Goal: Information Seeking & Learning: Learn about a topic

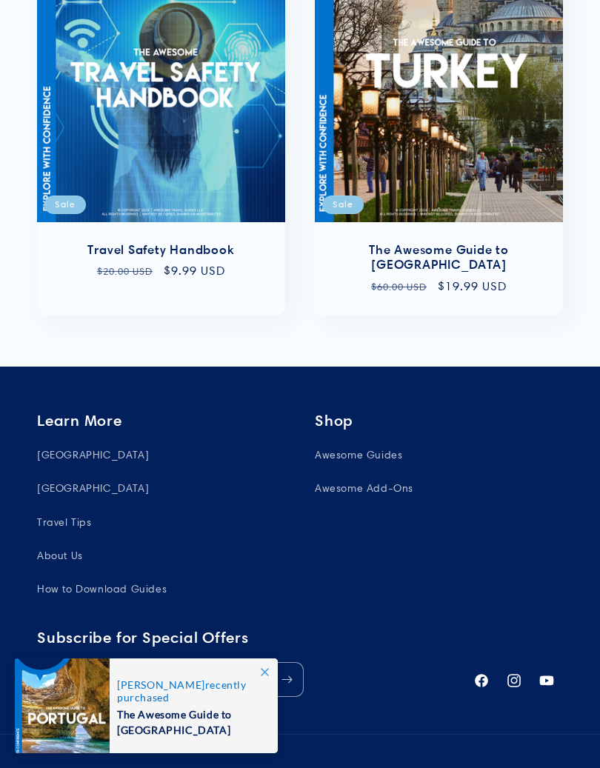
scroll to position [2715, 0]
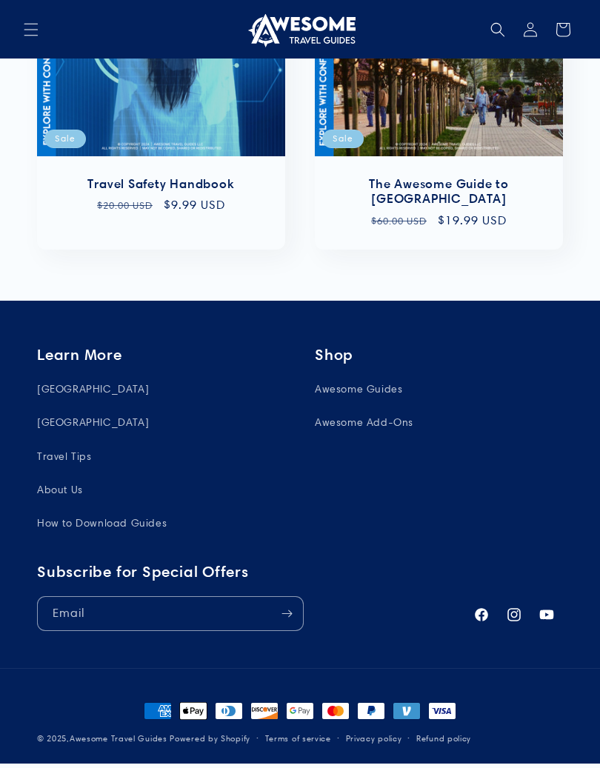
click at [61, 380] on link "[GEOGRAPHIC_DATA]" at bounding box center [93, 393] width 112 height 26
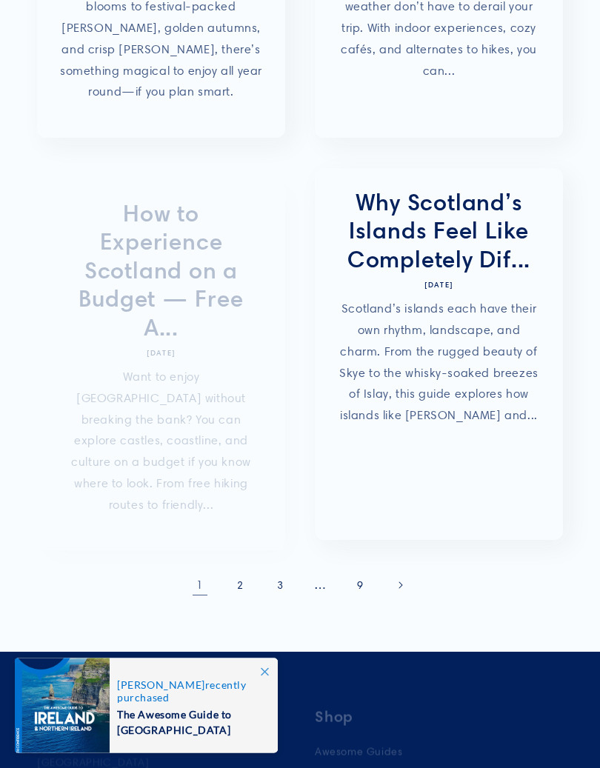
scroll to position [761, 0]
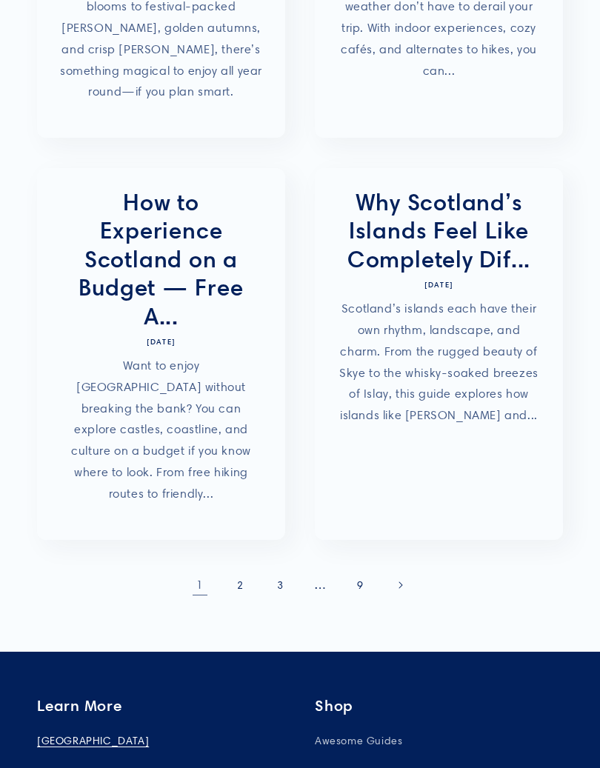
click at [249, 569] on link "2" at bounding box center [240, 585] width 33 height 33
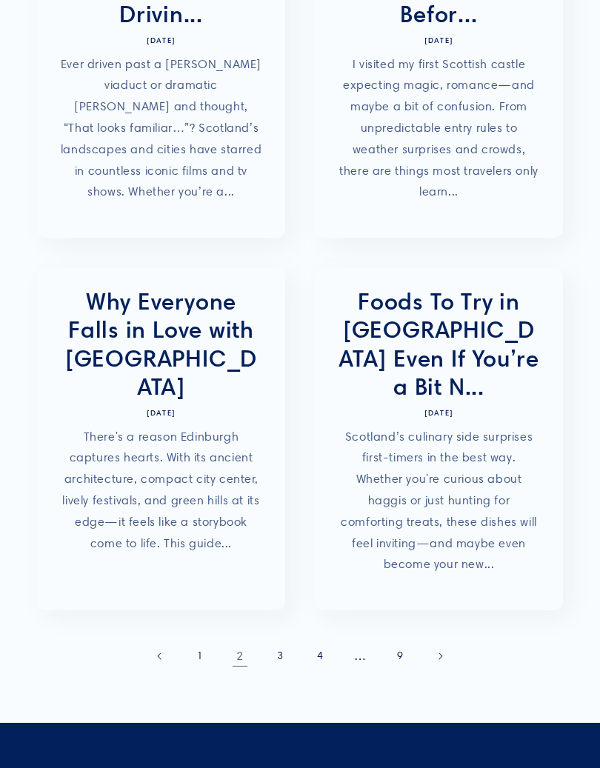
scroll to position [640, 0]
click at [287, 640] on link "3" at bounding box center [280, 656] width 33 height 33
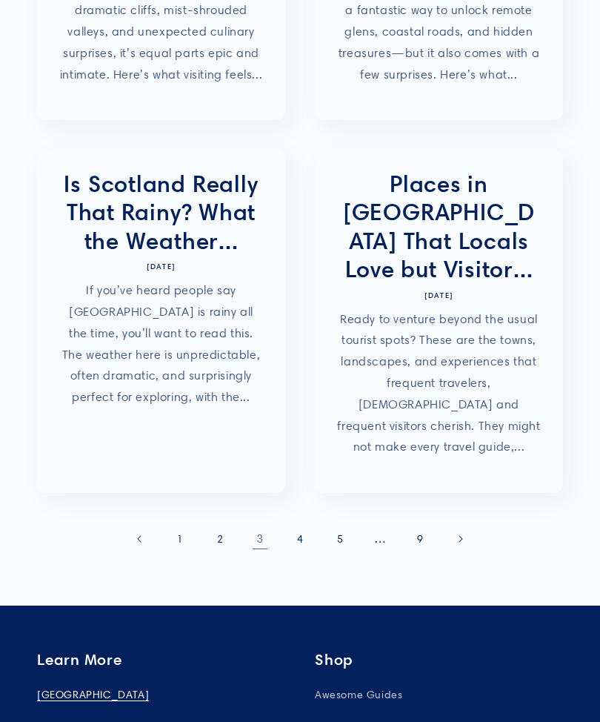
scroll to position [786, 0]
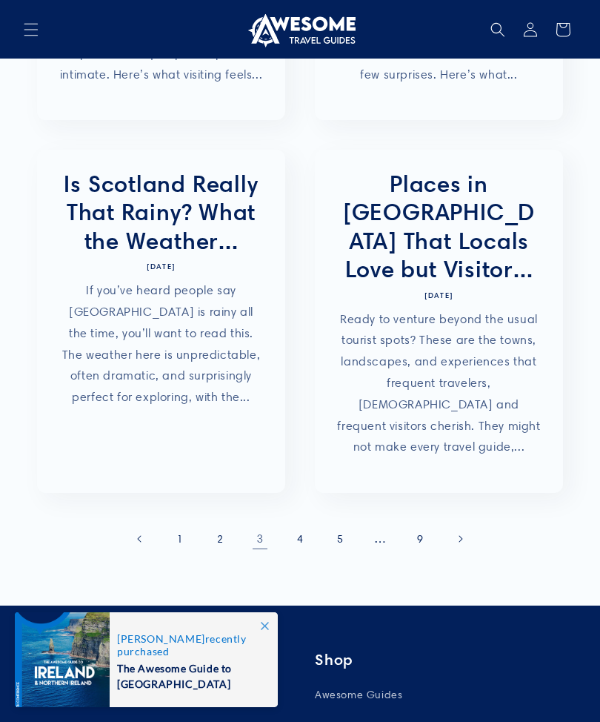
click at [307, 522] on link "4" at bounding box center [300, 538] width 33 height 33
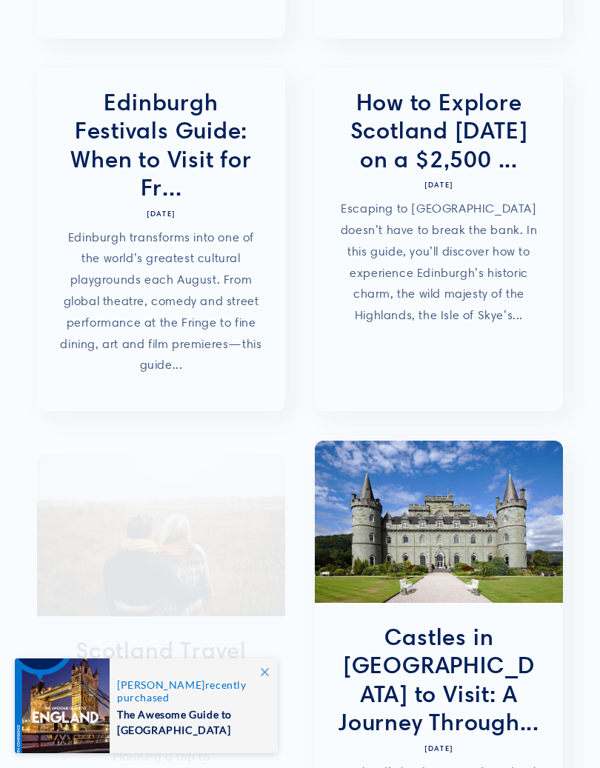
scroll to position [501, 0]
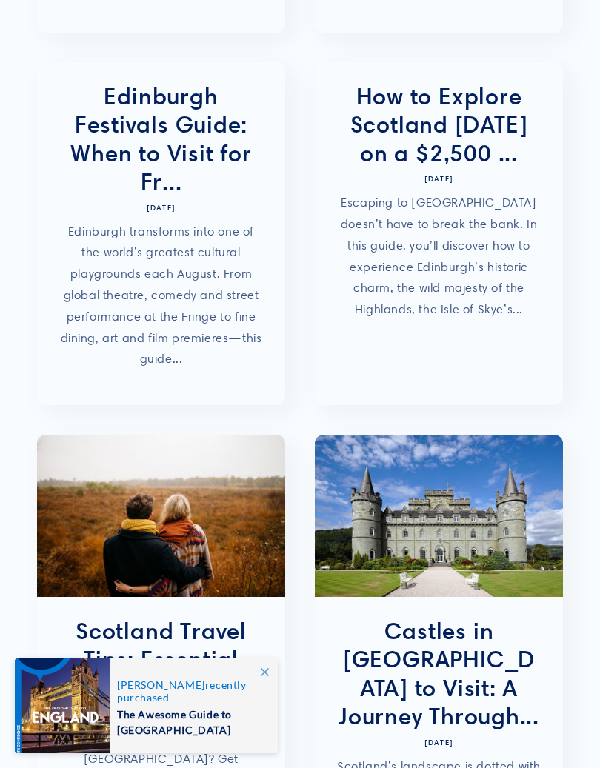
click at [444, 82] on link "How to Explore Scotland [DATE] on a $2,500 ..." at bounding box center [439, 124] width 204 height 85
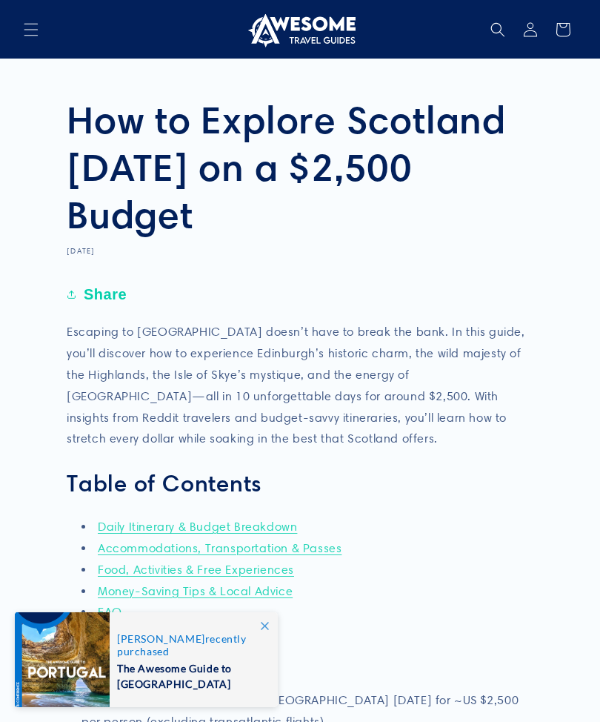
click at [173, 547] on link "Accommodations, Transportation & Passes" at bounding box center [220, 548] width 244 height 14
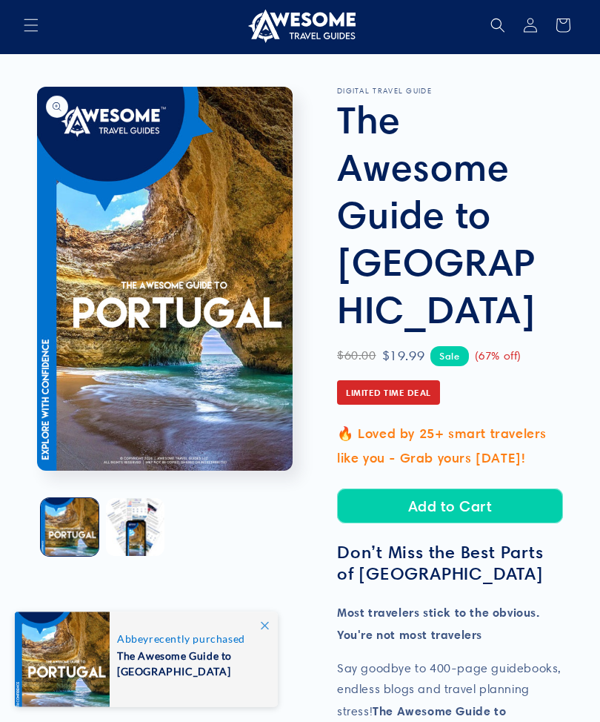
scroll to position [1, 0]
